Goal: Check status: Check status

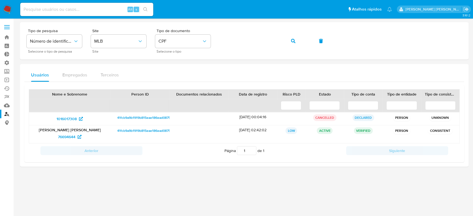
click at [77, 6] on input at bounding box center [86, 9] width 133 height 7
paste input "xuzQuYcH7SGzzXGlNKMHRJtQ"
type input "xuzQuYcH7SGzzXGlNKMHRJtQ"
click at [151, 9] on button "search-icon" at bounding box center [145, 10] width 11 height 8
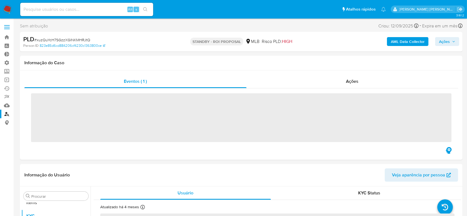
scroll to position [287, 0]
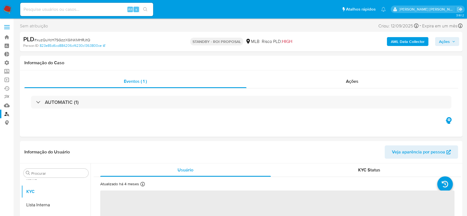
select select "10"
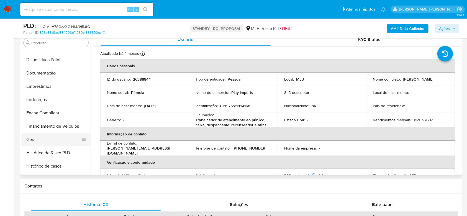
scroll to position [29, 0]
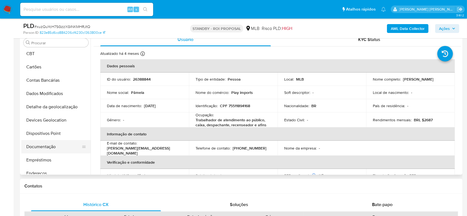
click at [53, 148] on button "Documentação" at bounding box center [53, 146] width 65 height 13
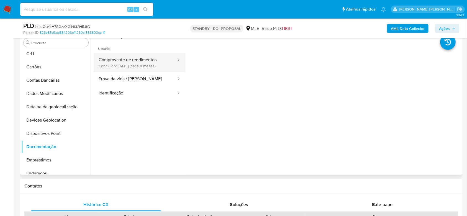
click at [132, 59] on button "Comprovante de rendimentos Concluído: [DATE] (hace 9 meses)" at bounding box center [135, 62] width 83 height 19
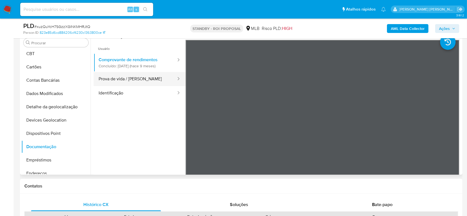
click at [104, 75] on button "Prova de vida / [PERSON_NAME]" at bounding box center [135, 79] width 83 height 14
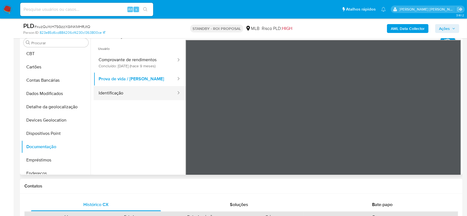
click at [126, 91] on button "Identificação" at bounding box center [135, 93] width 83 height 14
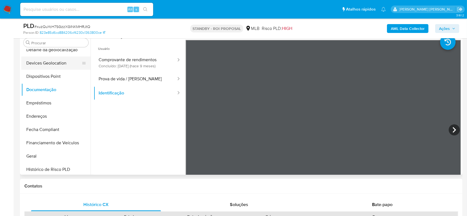
scroll to position [102, 0]
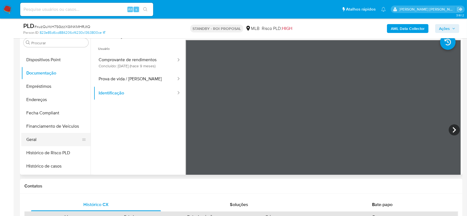
click at [37, 135] on button "Geral" at bounding box center [53, 139] width 65 height 13
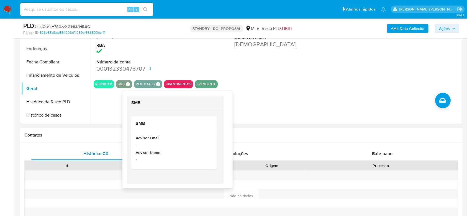
scroll to position [184, 0]
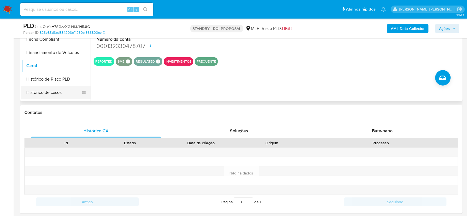
click at [48, 92] on button "Histórico de casos" at bounding box center [53, 92] width 65 height 13
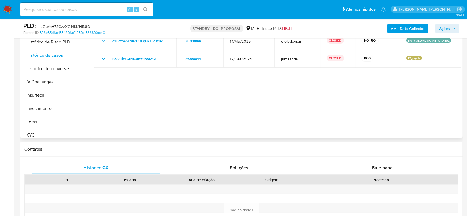
scroll to position [213, 0]
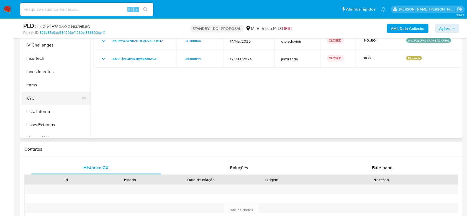
click at [51, 98] on button "KYC" at bounding box center [53, 98] width 65 height 13
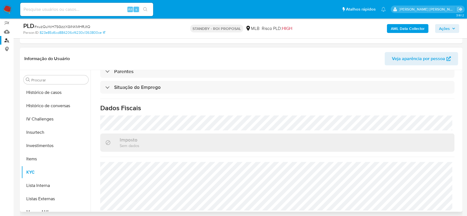
scroll to position [237, 0]
click at [59, 10] on input at bounding box center [86, 9] width 133 height 7
paste input "s9n9JDOYzzlShca2hHCMvlv4"
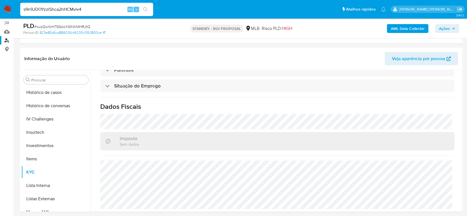
type input "s9n9JDOYzzlShca2hHCMvlv4"
click at [146, 7] on button "search-icon" at bounding box center [145, 10] width 11 height 8
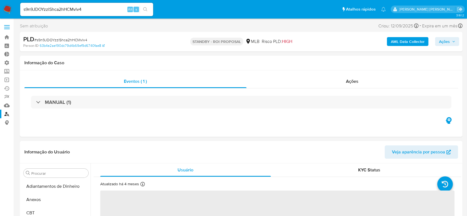
select select "10"
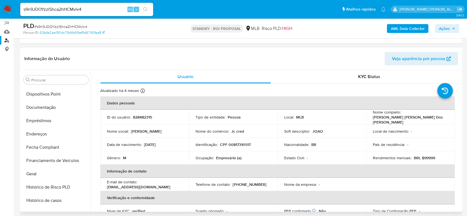
scroll to position [102, 0]
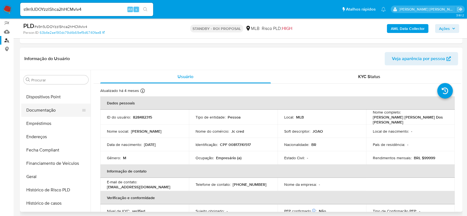
click at [51, 109] on button "Documentação" at bounding box center [53, 110] width 65 height 13
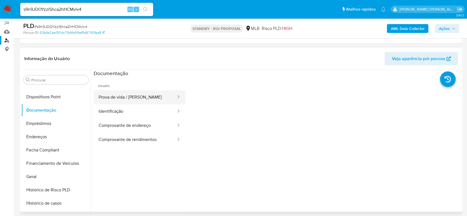
click at [141, 100] on button "Prova de vida / [PERSON_NAME]" at bounding box center [135, 97] width 83 height 14
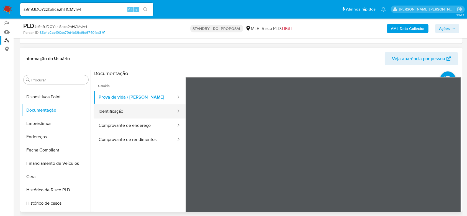
click at [148, 112] on button "Identificação" at bounding box center [135, 111] width 83 height 14
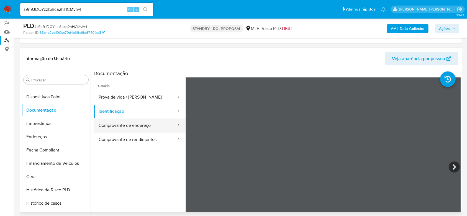
click at [145, 124] on button "Comprovante de endereço" at bounding box center [135, 125] width 83 height 14
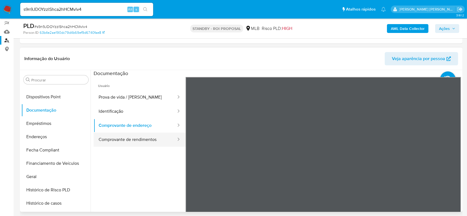
click at [153, 140] on button "Comprovante de rendimentos" at bounding box center [135, 140] width 83 height 14
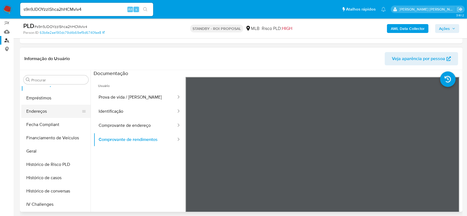
scroll to position [140, 0]
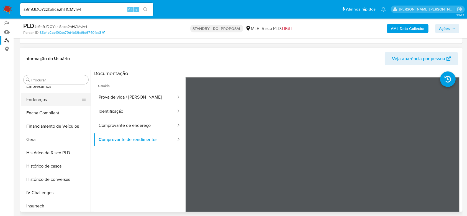
click at [41, 137] on button "Geral" at bounding box center [55, 139] width 69 height 13
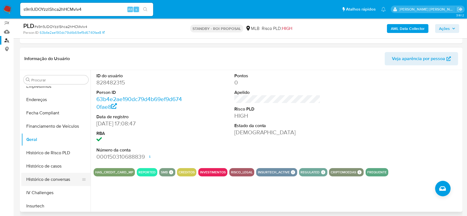
scroll to position [176, 0]
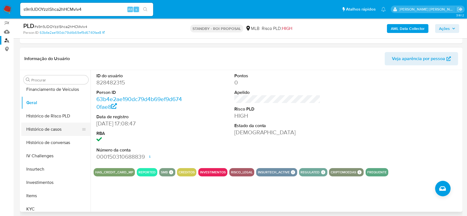
click at [50, 128] on button "Histórico de casos" at bounding box center [53, 129] width 65 height 13
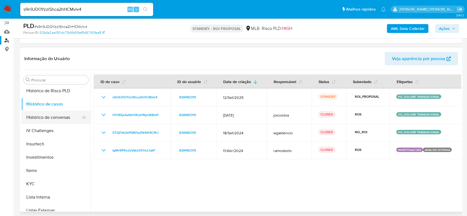
scroll to position [213, 0]
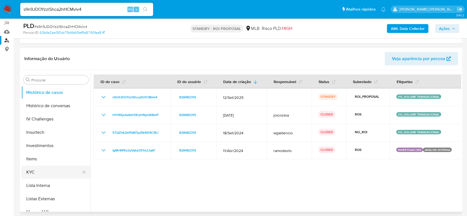
click at [50, 172] on button "KYC" at bounding box center [53, 172] width 65 height 13
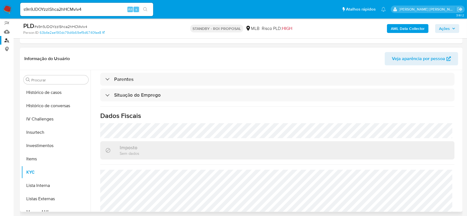
scroll to position [235, 0]
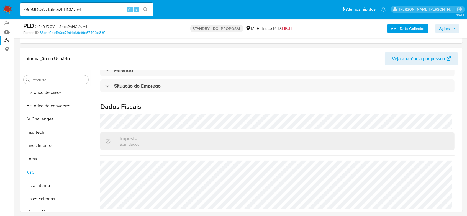
click at [69, 13] on div "s9n9JDOYzzlShca2hHCMvlv4 Alt s" at bounding box center [86, 9] width 133 height 13
click at [72, 7] on input "s9n9JDOYzzlShca2hHCMvlv4" at bounding box center [86, 9] width 133 height 7
paste input "oOoz7uT2of1FeR9ZoG4HJGdD"
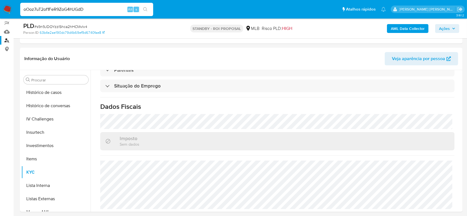
type input "oOoz7uT2of1FeR9ZoG4HJGdD"
click at [146, 8] on icon "search-icon" at bounding box center [145, 9] width 4 height 4
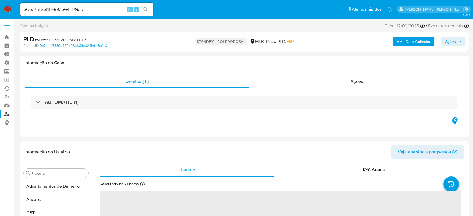
select select "10"
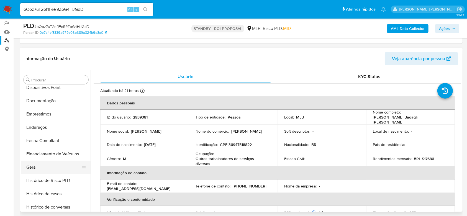
scroll to position [102, 0]
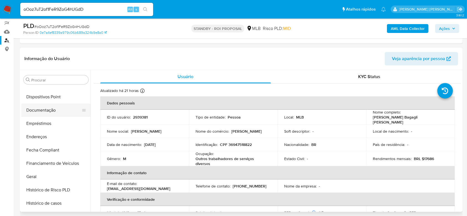
click at [50, 110] on button "Documentação" at bounding box center [53, 110] width 65 height 13
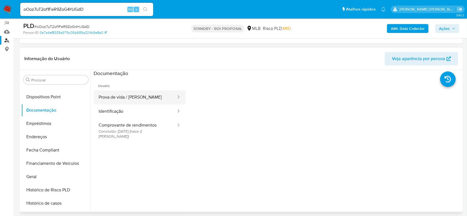
click at [141, 96] on button "Prova de vida / [PERSON_NAME]" at bounding box center [135, 97] width 83 height 14
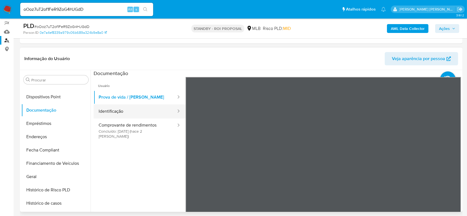
click at [128, 111] on button "Identificação" at bounding box center [135, 111] width 83 height 14
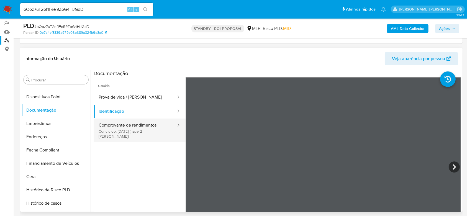
click at [114, 127] on button "Comprovante de rendimentos Concluído: [DATE] (hace 2 [PERSON_NAME])" at bounding box center [135, 130] width 83 height 24
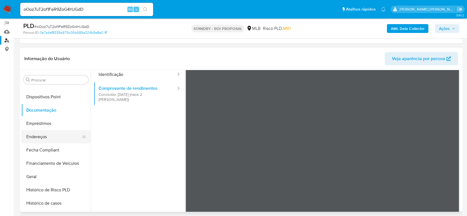
scroll to position [140, 0]
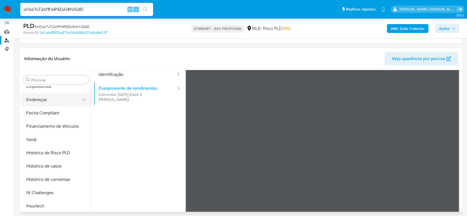
click at [48, 137] on button "Geral" at bounding box center [55, 139] width 69 height 13
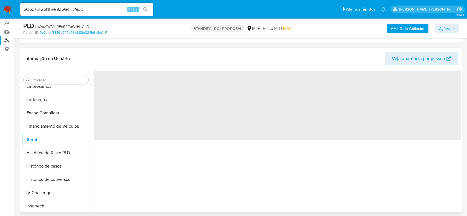
scroll to position [0, 0]
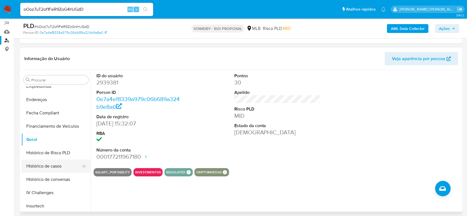
click at [57, 162] on button "Histórico de casos" at bounding box center [53, 165] width 65 height 13
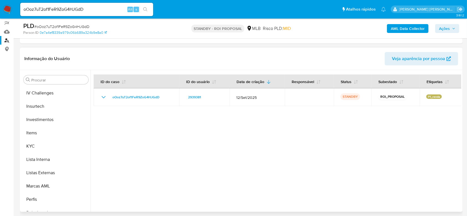
scroll to position [250, 0]
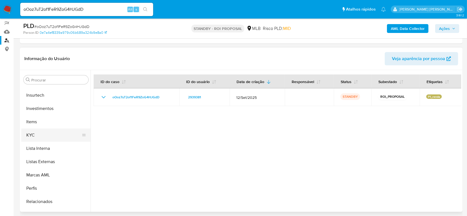
click at [52, 133] on button "KYC" at bounding box center [53, 134] width 65 height 13
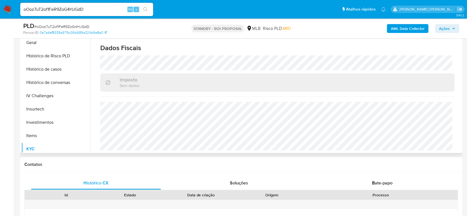
scroll to position [176, 0]
click at [55, 70] on button "Histórico de casos" at bounding box center [53, 70] width 65 height 13
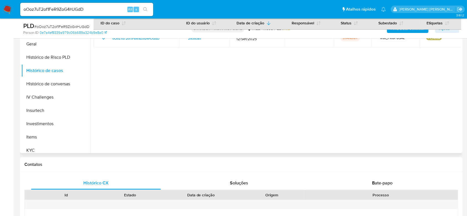
scroll to position [58, 0]
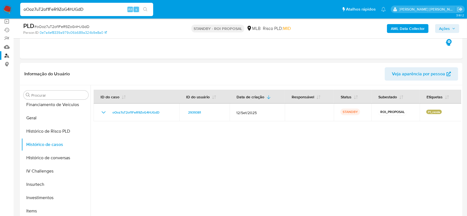
click at [70, 12] on input "oOoz7uT2of1FeR9ZoG4HJGdD" at bounding box center [86, 9] width 133 height 7
paste input "C51onlYmyEJFzG8Gg4Xmk9kx"
type input "C51onlYmyEJFzG8Gg4Xmk9kx"
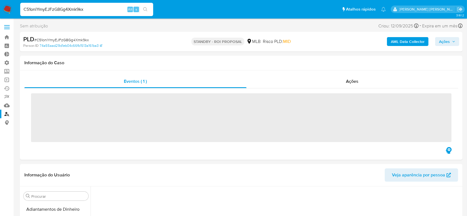
scroll to position [197, 0]
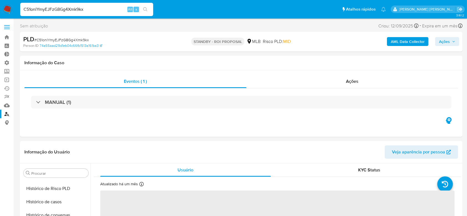
select select "10"
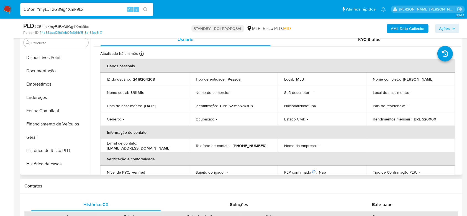
scroll to position [102, 0]
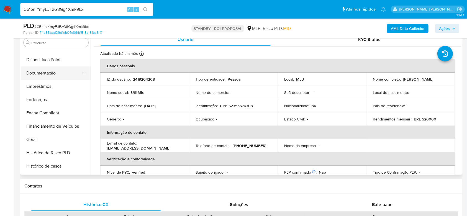
click at [46, 72] on button "Documentação" at bounding box center [53, 72] width 65 height 13
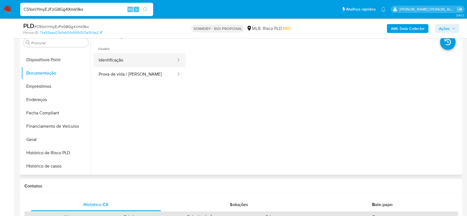
click at [138, 61] on button "Identificação" at bounding box center [135, 60] width 83 height 14
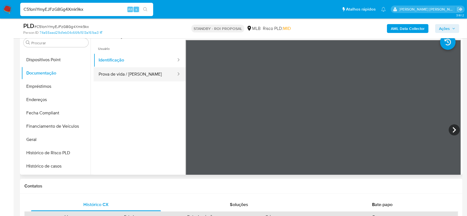
click at [115, 71] on button "Prova de vida / [PERSON_NAME]" at bounding box center [135, 74] width 83 height 14
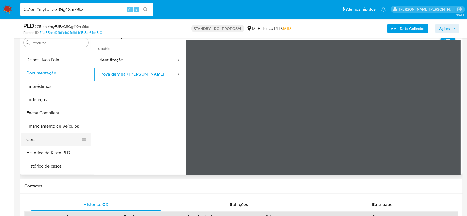
click at [51, 138] on button "Geral" at bounding box center [53, 139] width 65 height 13
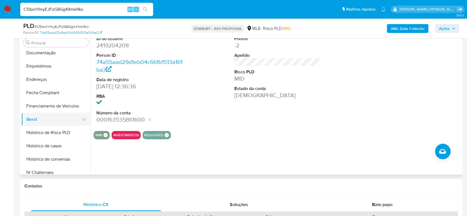
scroll to position [140, 0]
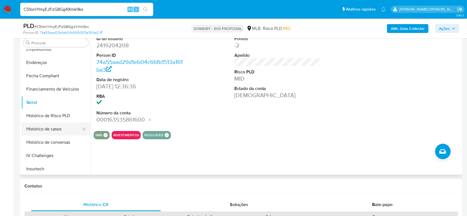
click at [56, 128] on button "Histórico de casos" at bounding box center [53, 128] width 65 height 13
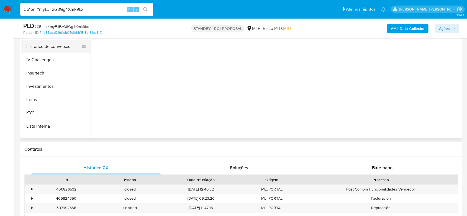
scroll to position [213, 0]
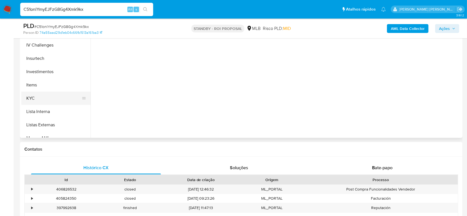
click at [22, 96] on button "KYC" at bounding box center [53, 98] width 65 height 13
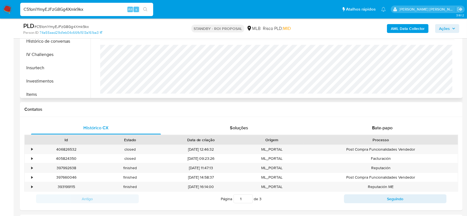
scroll to position [140, 0]
click at [63, 53] on button "Histórico de casos" at bounding box center [53, 52] width 65 height 13
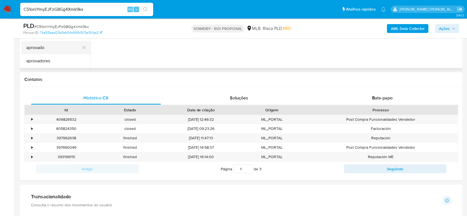
scroll to position [224, 0]
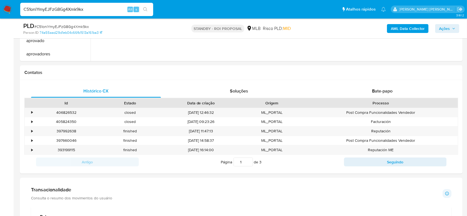
click at [59, 8] on input "C51onlYmyEJFzG8Gg4Xmk9kx" at bounding box center [86, 9] width 133 height 7
paste input "VO5NZzlMNAIqt8hrCpZZzDlc"
type input "VO5NZzlMNAIqt8hrCpZZzDlc"
click at [148, 8] on button "search-icon" at bounding box center [145, 10] width 11 height 8
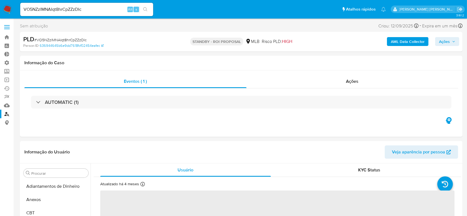
select select "10"
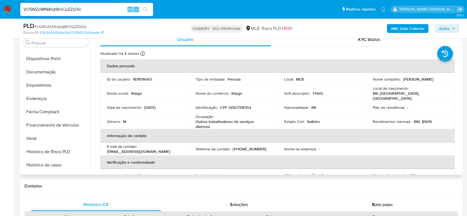
scroll to position [102, 0]
click at [47, 73] on button "Documentação" at bounding box center [53, 72] width 65 height 13
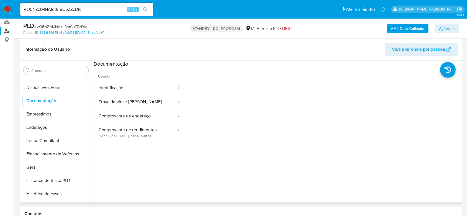
scroll to position [74, 0]
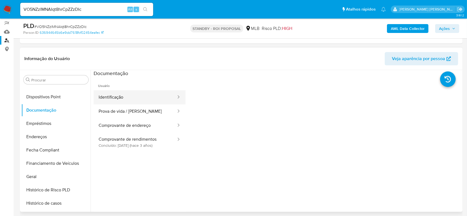
click at [140, 93] on button "Identificação" at bounding box center [135, 97] width 83 height 14
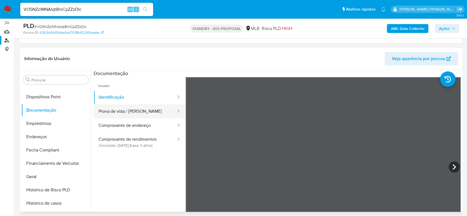
click at [118, 110] on button "Prova de vida / [PERSON_NAME]" at bounding box center [135, 111] width 83 height 14
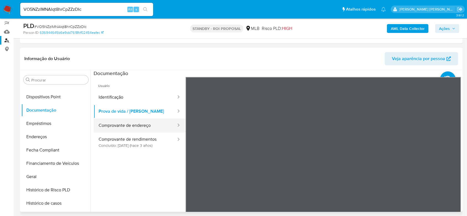
click at [138, 124] on button "Comprovante de endereço" at bounding box center [135, 125] width 83 height 14
